Goal: Transaction & Acquisition: Purchase product/service

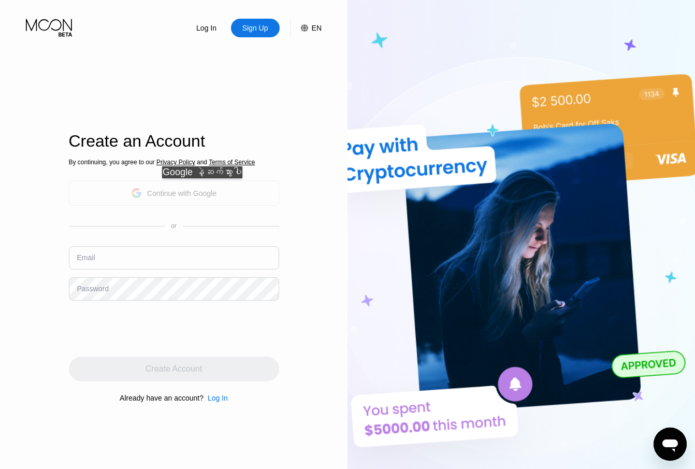
click at [208, 189] on div "Continue with Google" at bounding box center [181, 193] width 69 height 8
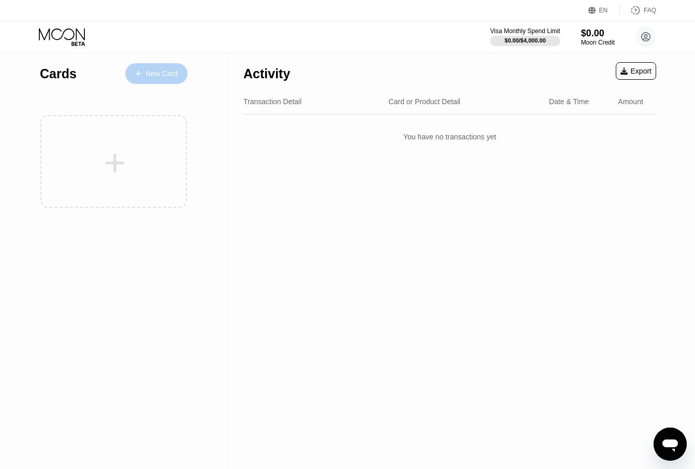
click at [163, 74] on div "New Card" at bounding box center [162, 73] width 32 height 9
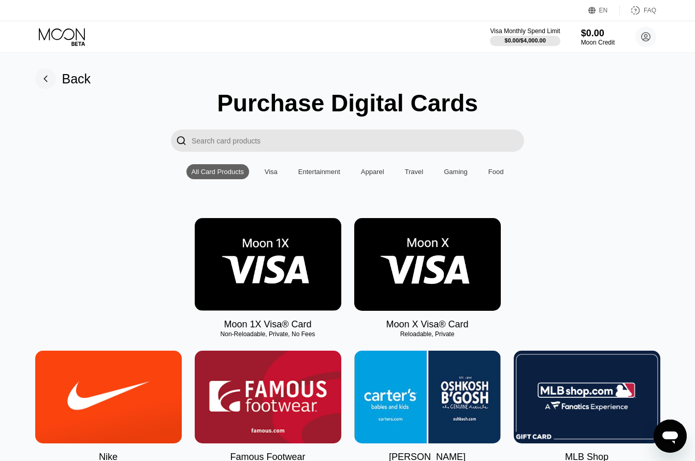
click at [273, 179] on div "Visa" at bounding box center [270, 171] width 23 height 15
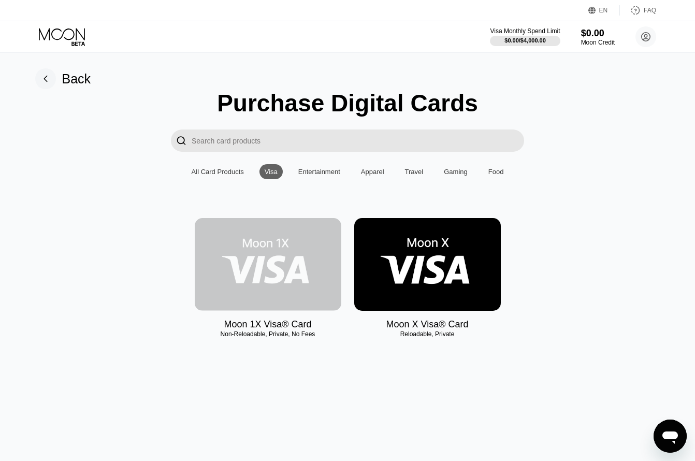
click at [265, 262] on img at bounding box center [268, 264] width 147 height 93
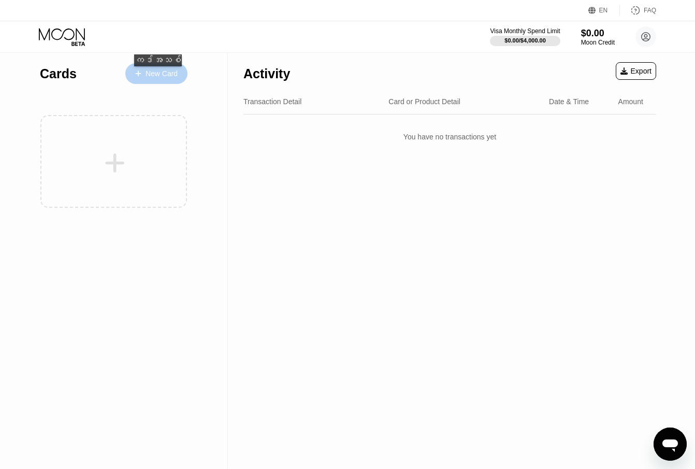
click at [160, 77] on div "New Card" at bounding box center [162, 73] width 32 height 9
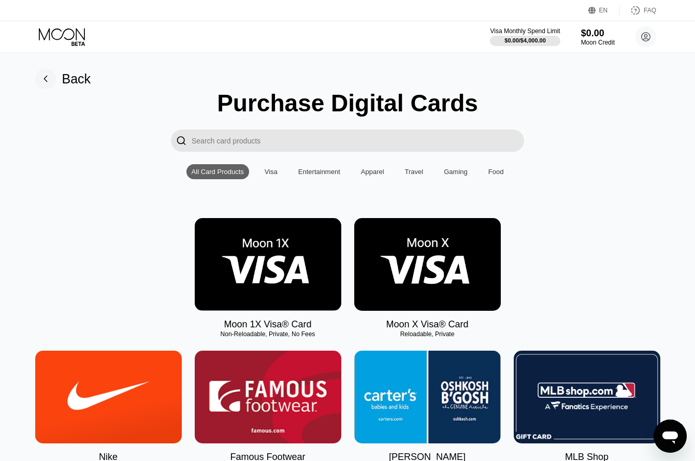
click at [439, 279] on img at bounding box center [427, 264] width 147 height 93
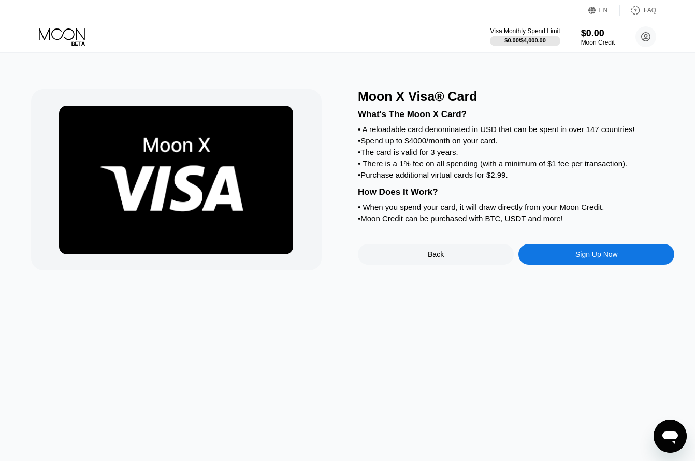
click at [581, 258] on div "Sign Up Now" at bounding box center [596, 254] width 42 height 8
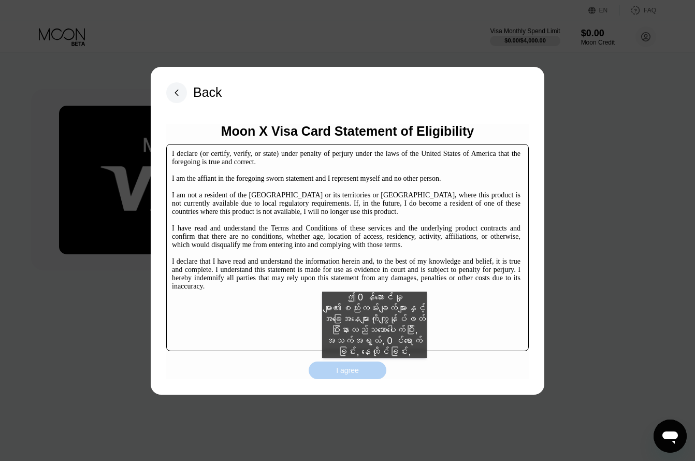
click at [374, 368] on div "I agree" at bounding box center [348, 371] width 78 height 18
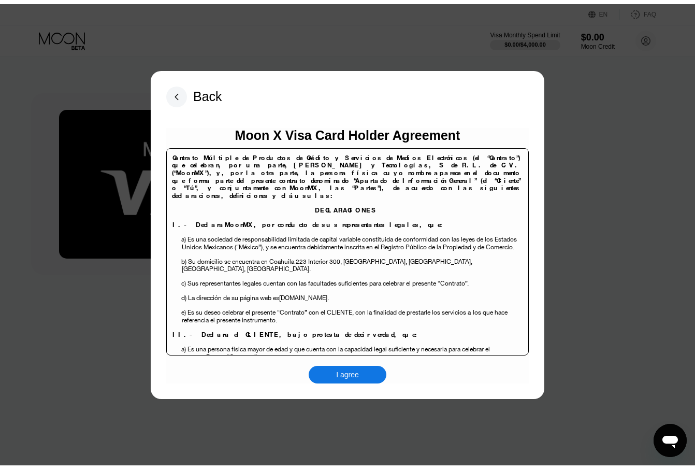
scroll to position [138, 0]
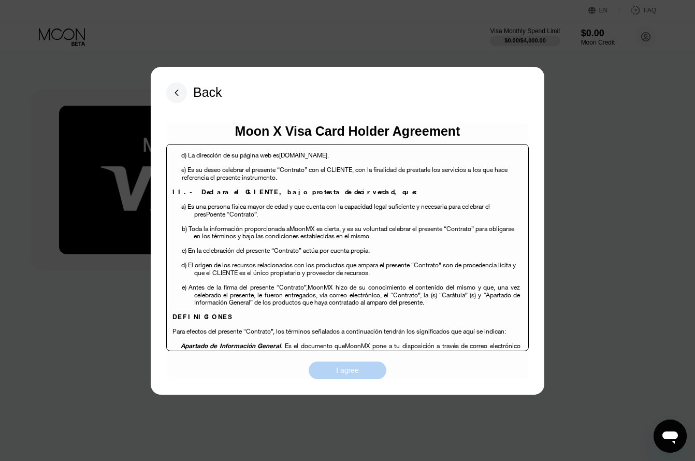
click at [367, 365] on div "I agree" at bounding box center [348, 371] width 78 height 18
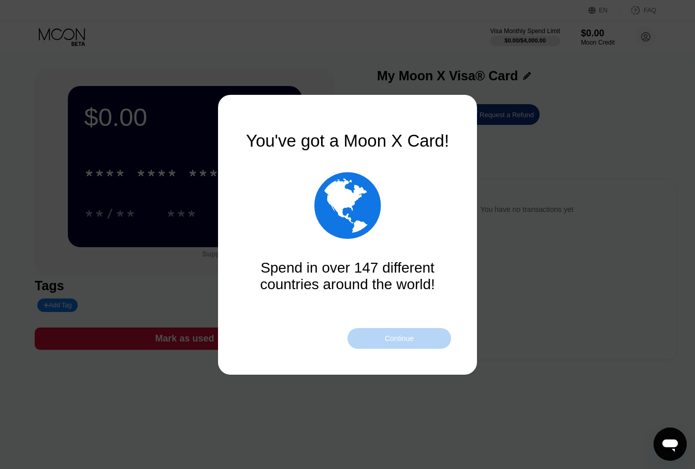
click at [410, 336] on div "Continue" at bounding box center [399, 338] width 29 height 8
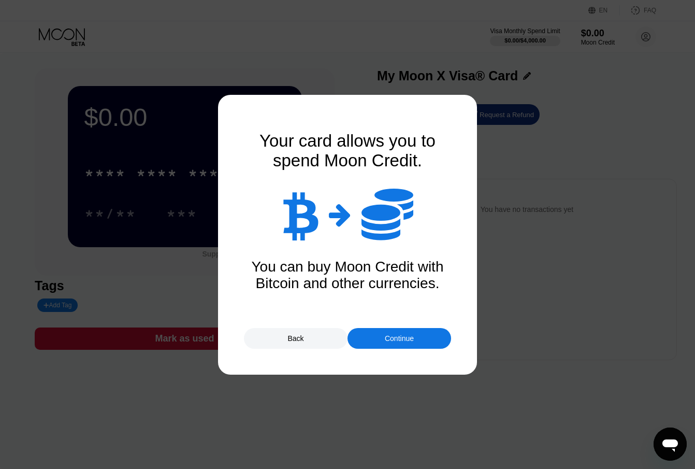
click at [410, 336] on div "Continue" at bounding box center [399, 338] width 29 height 8
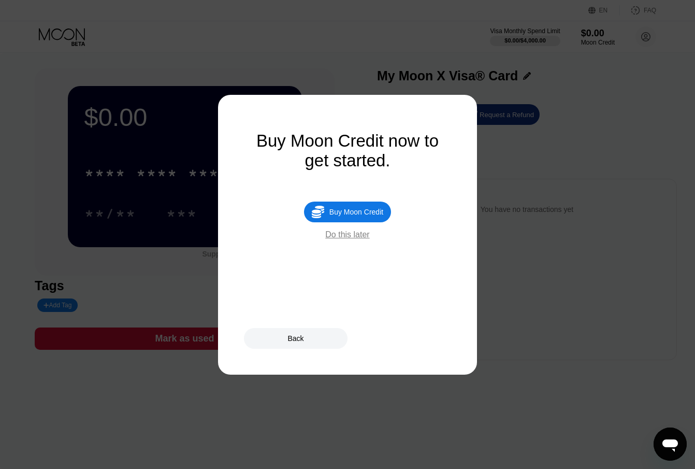
click at [359, 239] on div "Do this later" at bounding box center [347, 234] width 44 height 9
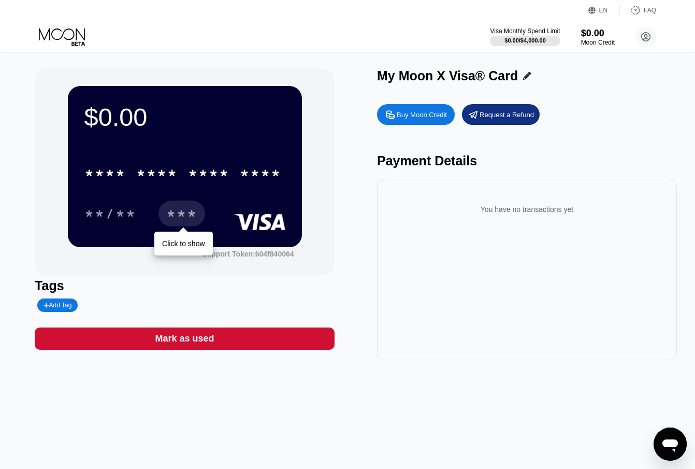
click at [174, 214] on div "***" at bounding box center [181, 215] width 31 height 17
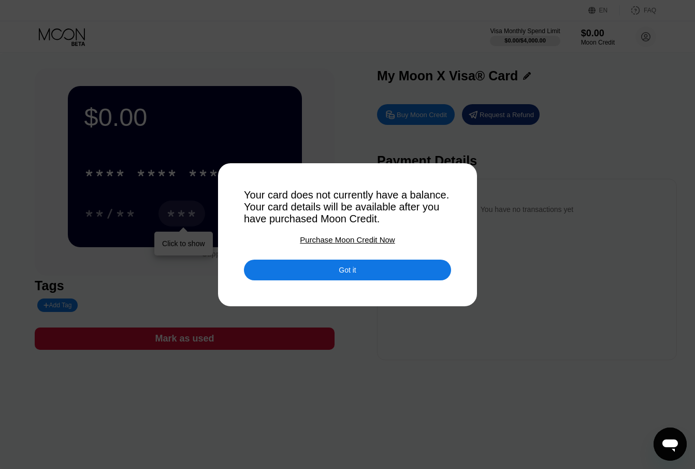
click at [383, 267] on div "Got it" at bounding box center [347, 269] width 207 height 21
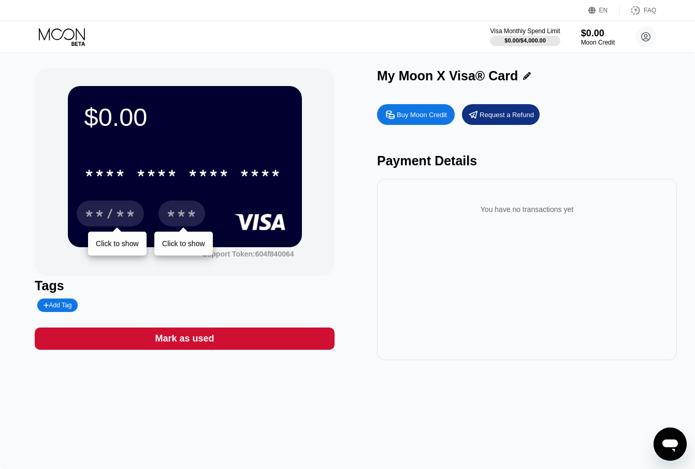
click at [102, 215] on div "**/**" at bounding box center [110, 215] width 52 height 17
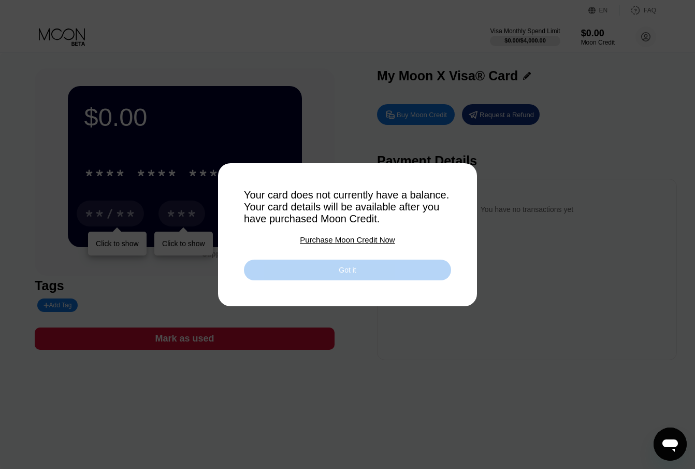
click at [317, 270] on div "Got it" at bounding box center [347, 269] width 207 height 21
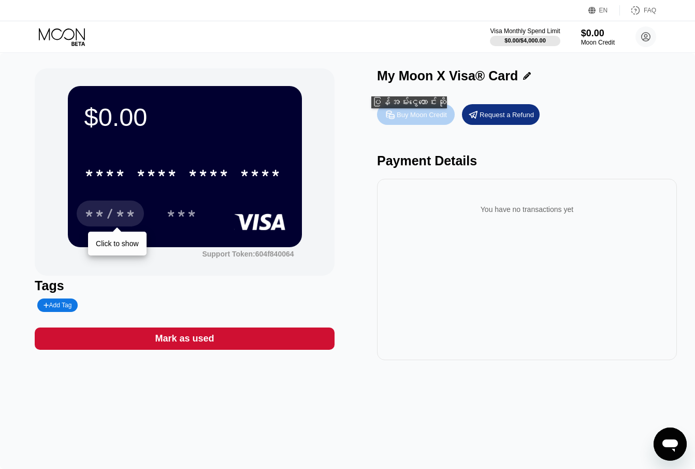
click at [415, 119] on div "Buy Moon Credit" at bounding box center [422, 114] width 50 height 9
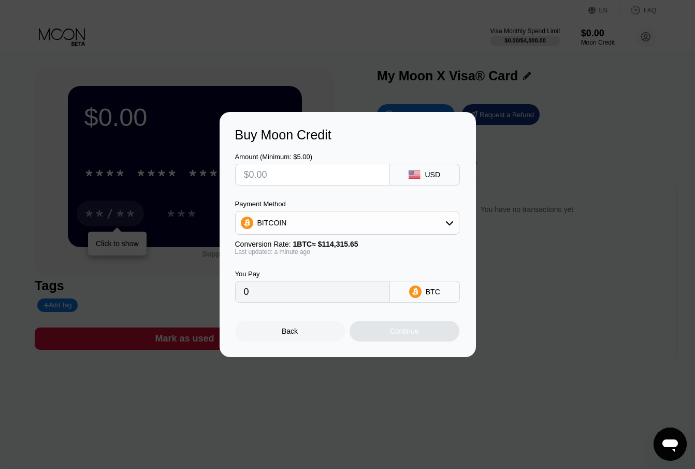
click at [333, 174] on input "text" at bounding box center [312, 174] width 137 height 21
click at [429, 227] on div "BITCOIN" at bounding box center [347, 222] width 223 height 21
click at [338, 270] on div "USDT on TRON" at bounding box center [353, 274] width 195 height 8
type input "0.00"
drag, startPoint x: 276, startPoint y: 295, endPoint x: 242, endPoint y: 297, distance: 34.2
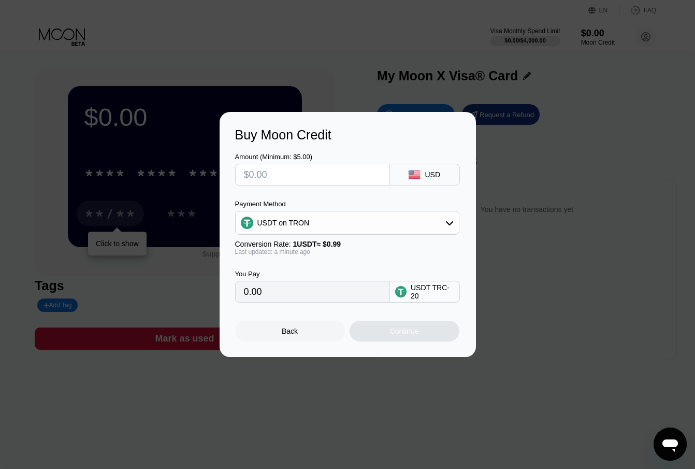
click at [242, 297] on div "0.00" at bounding box center [312, 292] width 155 height 22
click at [301, 292] on input "0.00" at bounding box center [312, 291] width 137 height 21
click at [296, 295] on input "0.00" at bounding box center [312, 291] width 137 height 21
click at [288, 299] on input "0.00" at bounding box center [312, 291] width 137 height 21
click at [322, 168] on input "text" at bounding box center [312, 174] width 137 height 21
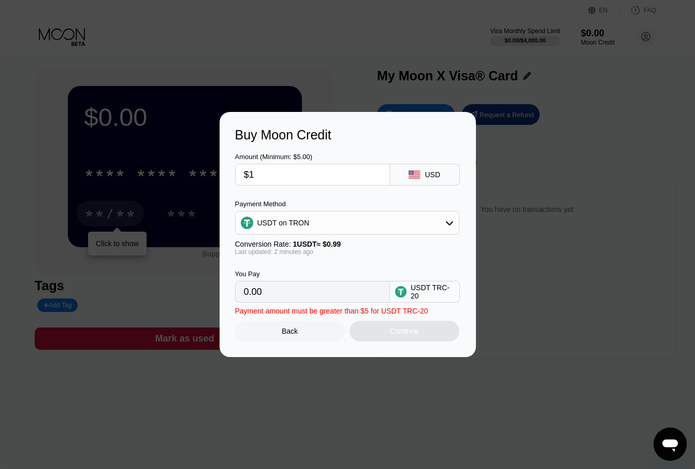
type input "$12"
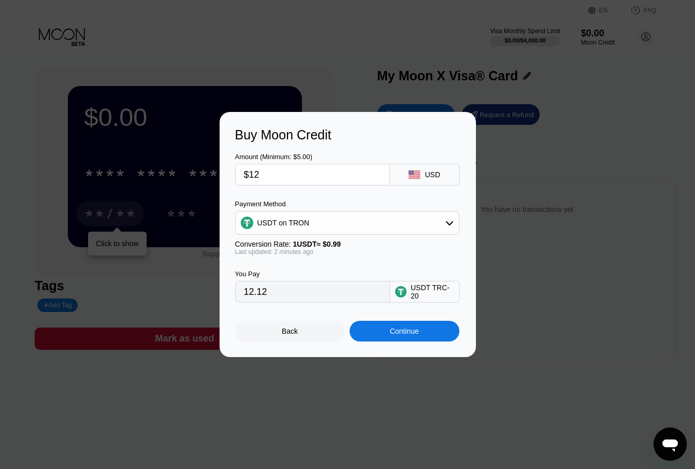
type input "12.12"
click at [312, 177] on input "$12" at bounding box center [312, 174] width 137 height 21
type input "$1212"
type input "1224.24"
drag, startPoint x: 302, startPoint y: 297, endPoint x: 249, endPoint y: 286, distance: 55.0
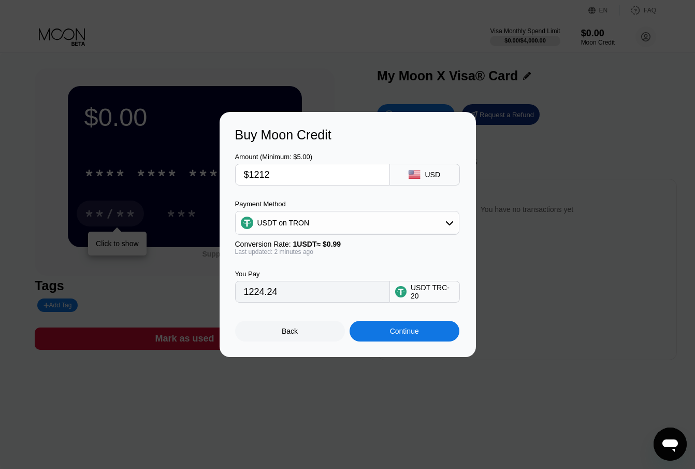
click at [249, 286] on input "1224.24" at bounding box center [312, 291] width 137 height 21
click at [301, 298] on input "1224.24" at bounding box center [312, 291] width 137 height 21
click at [308, 294] on input "1224.24" at bounding box center [312, 291] width 137 height 21
click at [295, 176] on input "$1212" at bounding box center [312, 174] width 137 height 21
type input "$121"
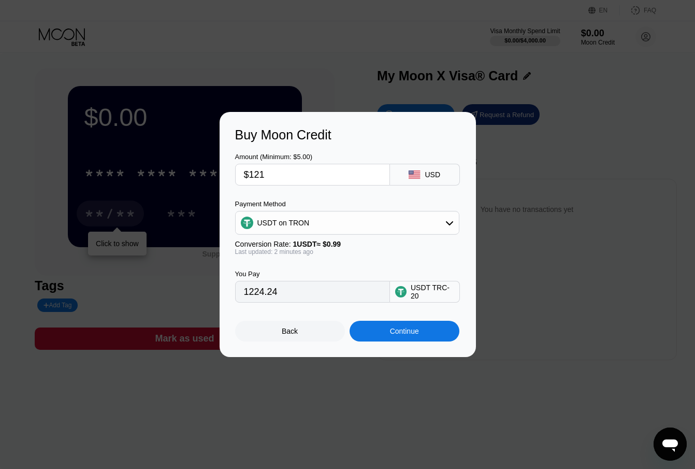
type input "122.22"
type input "$12"
type input "12.12"
type input "$1"
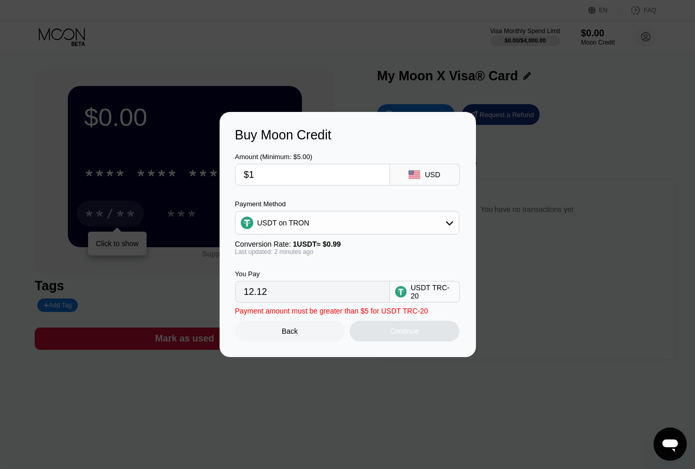
type input "1.01"
type input "$10"
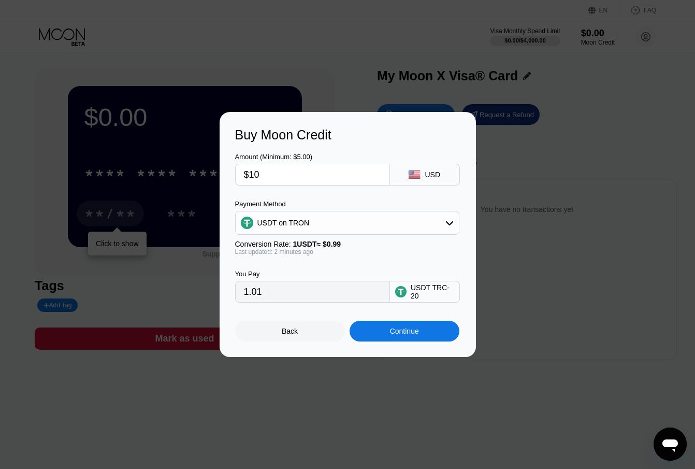
type input "10.10"
type input "$10"
click at [414, 169] on div "USD" at bounding box center [425, 175] width 70 height 22
click at [440, 223] on div "USDT on TRON" at bounding box center [347, 222] width 223 height 21
click at [426, 276] on div "USDT on TRON" at bounding box center [353, 274] width 195 height 8
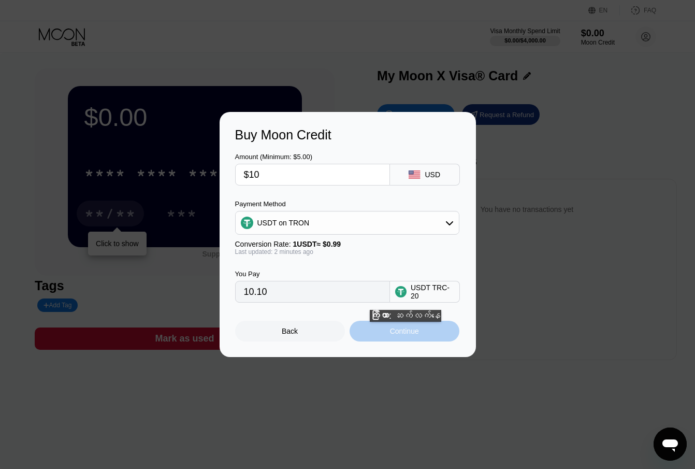
click at [415, 332] on div "Continue" at bounding box center [404, 331] width 29 height 8
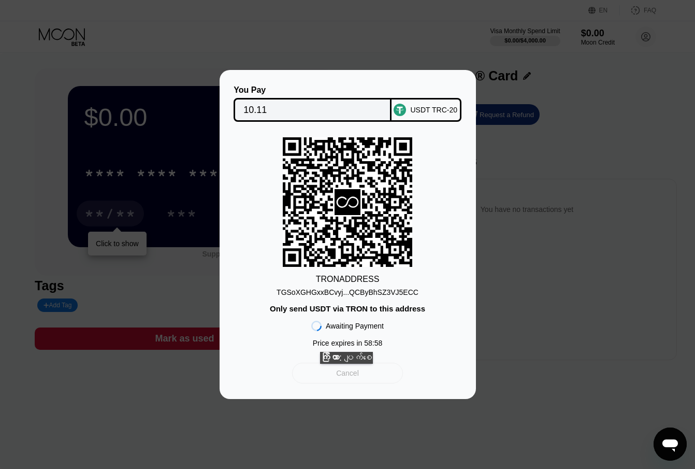
click at [355, 374] on div "Cancel" at bounding box center [347, 372] width 23 height 9
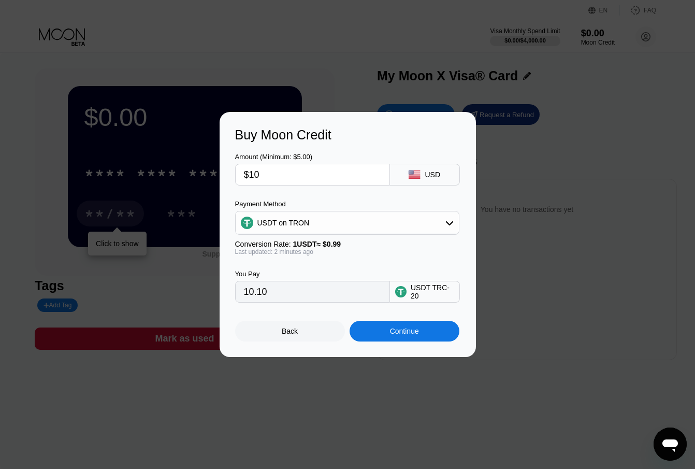
click at [286, 341] on div "Back" at bounding box center [290, 331] width 110 height 21
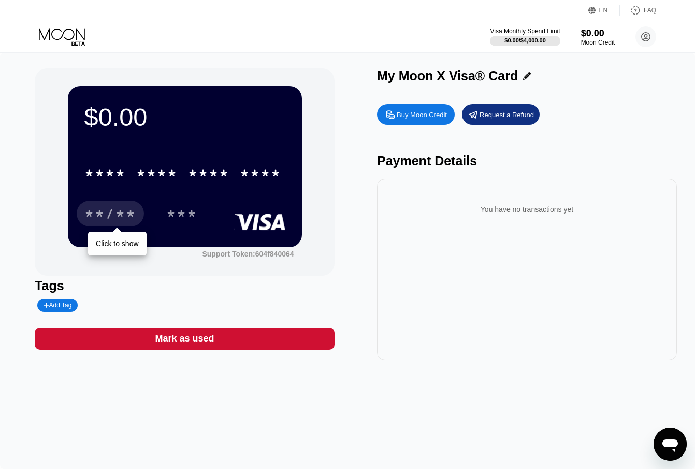
click at [431, 299] on div "You have no transactions yet" at bounding box center [527, 269] width 300 height 181
click at [407, 431] on div "$0.00 * * * * * * * * * * * * **** **/** Click to show *** Support Token: 604f8…" at bounding box center [347, 261] width 695 height 416
click at [416, 393] on div "$0.00 * * * * * * * * * * * * **** **/** Click to show *** Support Token: 604f8…" at bounding box center [347, 261] width 695 height 416
click at [645, 34] on icon at bounding box center [646, 37] width 6 height 6
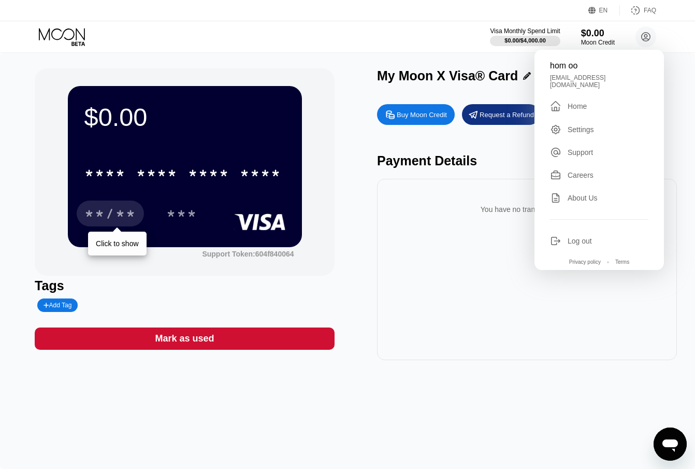
click at [611, 172] on div "Careers" at bounding box center [599, 174] width 98 height 11
click at [414, 277] on div "You have no transactions yet" at bounding box center [527, 269] width 300 height 181
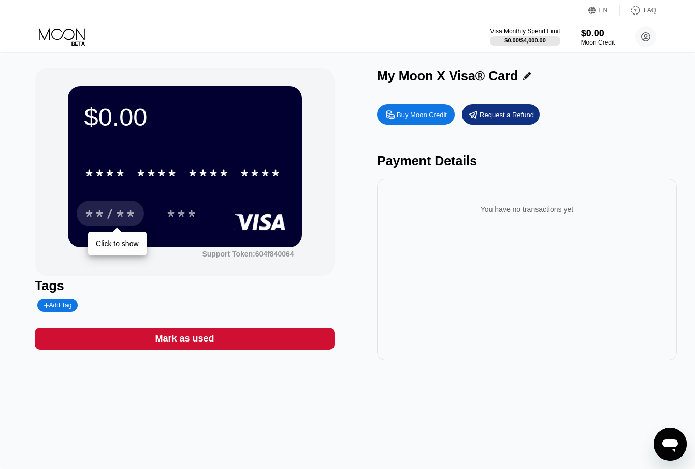
click at [561, 214] on div "You have no transactions yet" at bounding box center [526, 209] width 283 height 29
click at [185, 280] on div "Tags" at bounding box center [185, 285] width 300 height 15
